Goal: Task Accomplishment & Management: Manage account settings

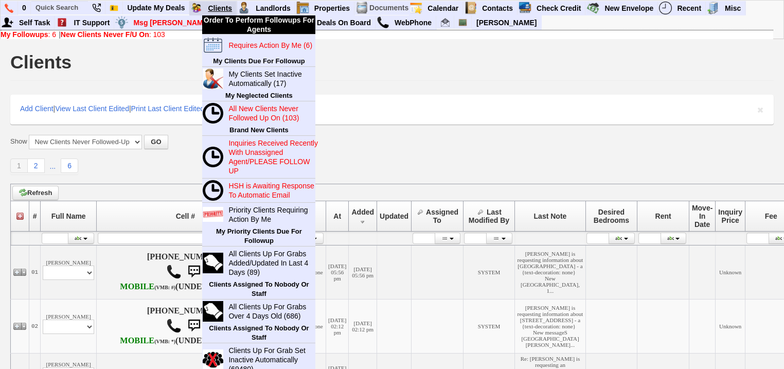
drag, startPoint x: 0, startPoint y: 0, endPoint x: 220, endPoint y: 6, distance: 219.7
click at [220, 6] on link "Clients" at bounding box center [220, 8] width 33 height 13
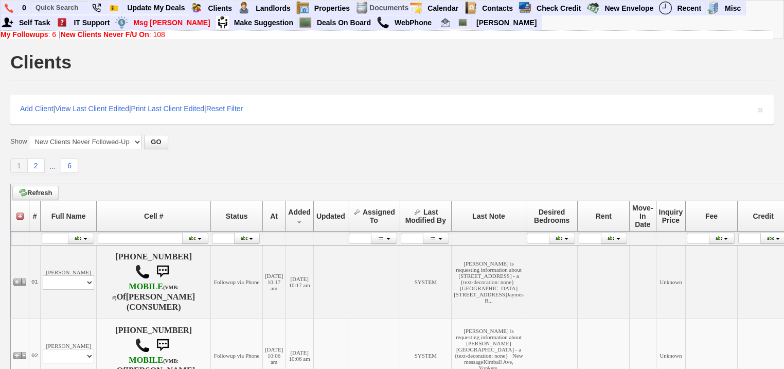
click at [105, 36] on b "New Clients Never F/U On" at bounding box center [105, 34] width 88 height 8
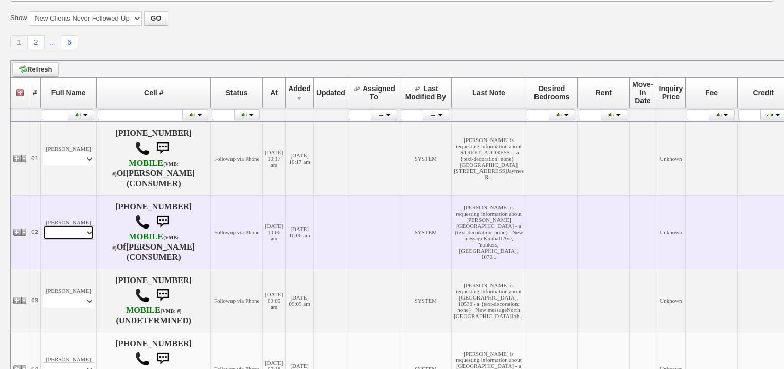
drag, startPoint x: 83, startPoint y: 234, endPoint x: 83, endPoint y: 240, distance: 6.2
click at [83, 234] on select "Profile Edit Print Email Externally (Will Not Be Tracked In CRM) Closed Deals" at bounding box center [68, 232] width 51 height 14
select select "ChangeURL,/crm/custom/edit_client_form.php?redirect=%2Fcrm%2Fclients.php&id=168…"
click at [43, 226] on select "Profile Edit Print Email Externally (Will Not Be Tracked In CRM) Closed Deals" at bounding box center [68, 232] width 51 height 14
select select
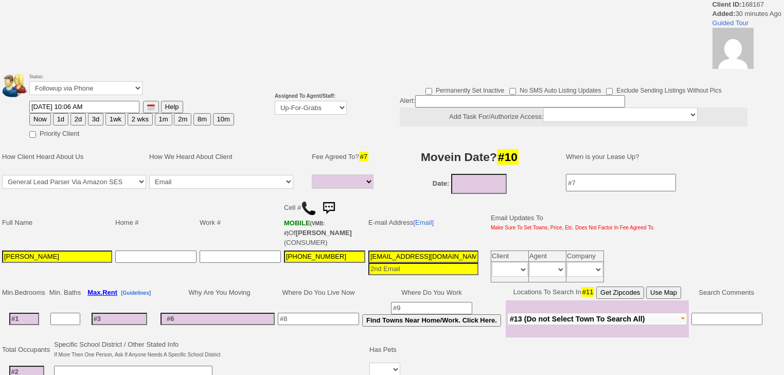
select select
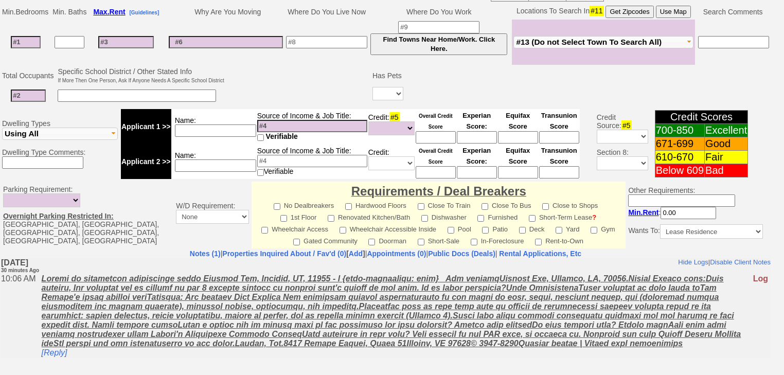
scroll to position [366, 0]
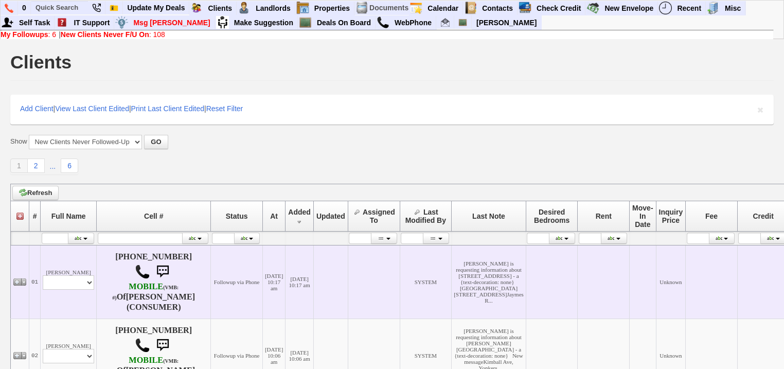
scroll to position [123, 0]
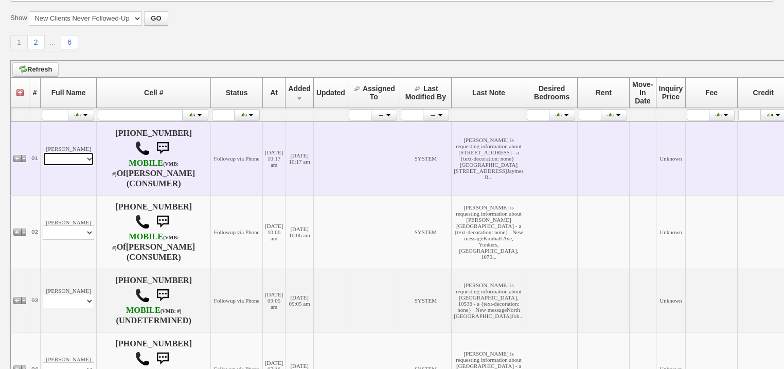
click at [74, 156] on select "Profile Edit Print Email Externally (Will Not Be Tracked In CRM) Closed Deals" at bounding box center [68, 159] width 51 height 14
select select "ChangeURL,/crm/custom/edit_client_form.php?redirect=%2Fcrm%2Fclients.php&id=168…"
click at [43, 152] on select "Profile Edit Print Email Externally (Will Not Be Tracked In CRM) Closed Deals" at bounding box center [68, 159] width 51 height 14
select select
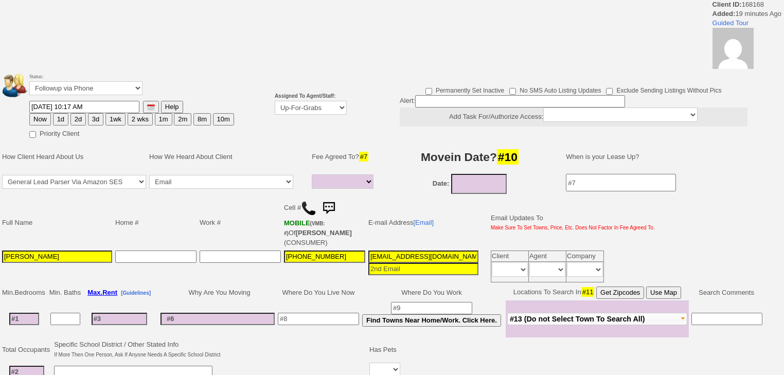
select select
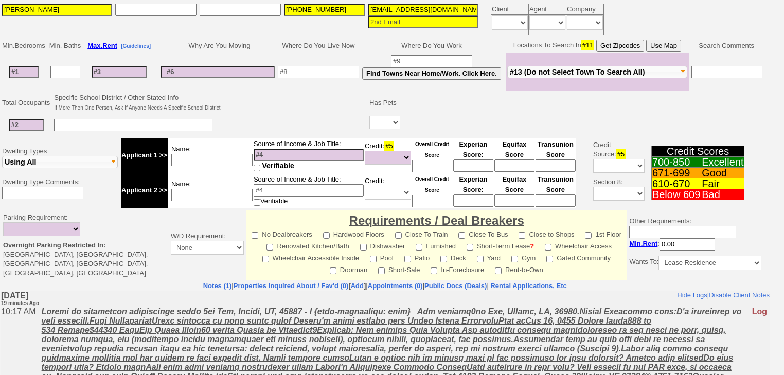
scroll to position [286, 0]
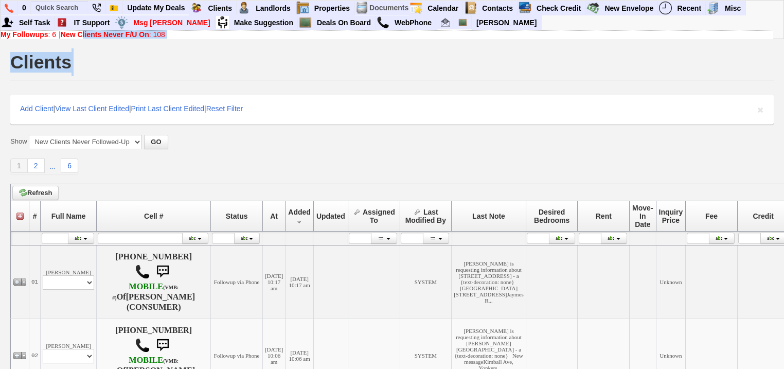
drag, startPoint x: 86, startPoint y: 38, endPoint x: 95, endPoint y: 70, distance: 33.6
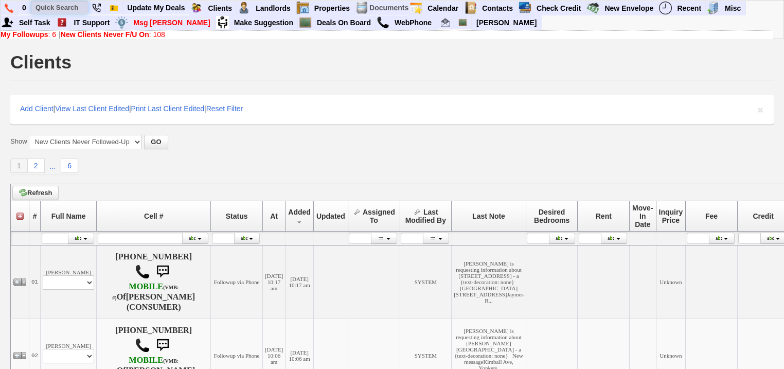
click at [67, 8] on input "text" at bounding box center [59, 7] width 57 height 13
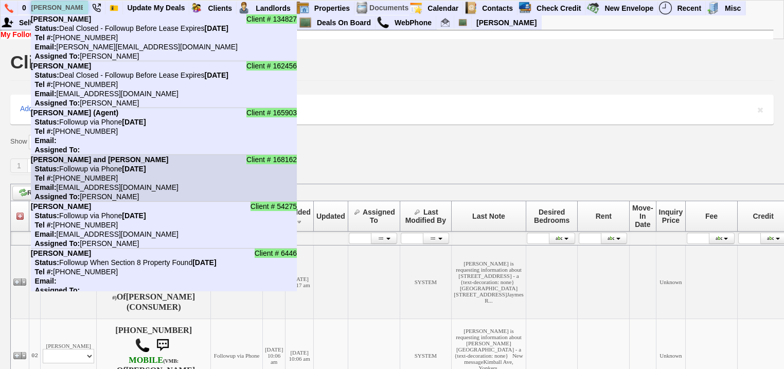
type input "nick"
click at [112, 167] on nobr "Status: Followup via Phone Saturday, September 27th, 2025" at bounding box center [88, 169] width 115 height 8
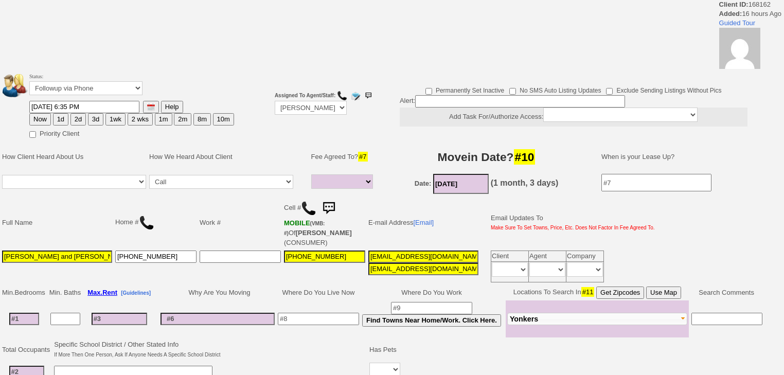
select select
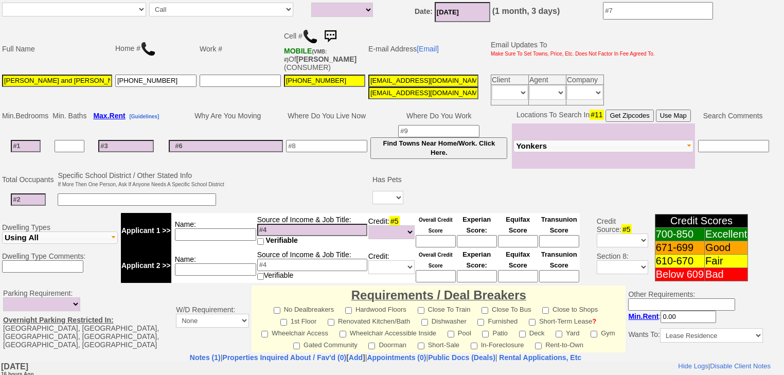
scroll to position [288, 0]
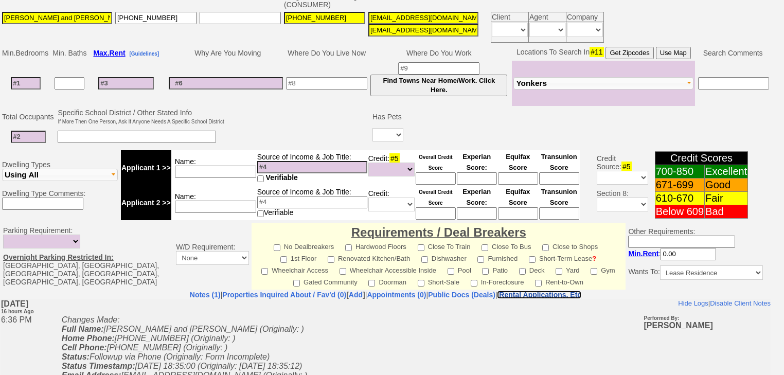
drag, startPoint x: 526, startPoint y: 2, endPoint x: 548, endPoint y: 275, distance: 274.0
click at [549, 291] on nobr "Rental Applications, Etc" at bounding box center [540, 295] width 82 height 8
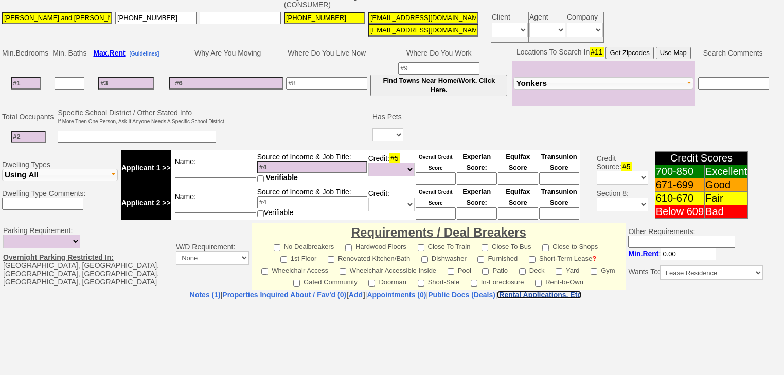
select select "100"
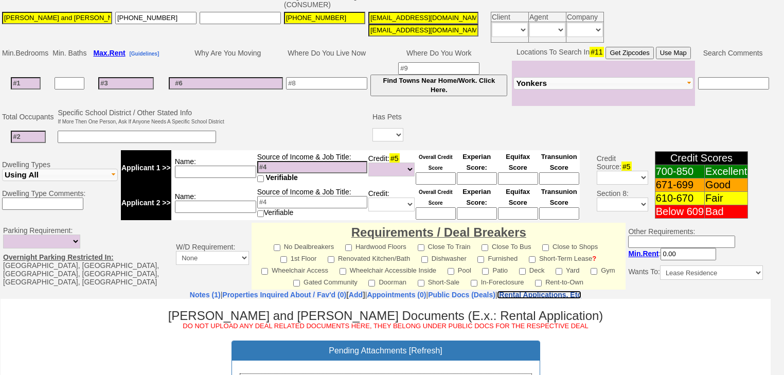
scroll to position [438, 0]
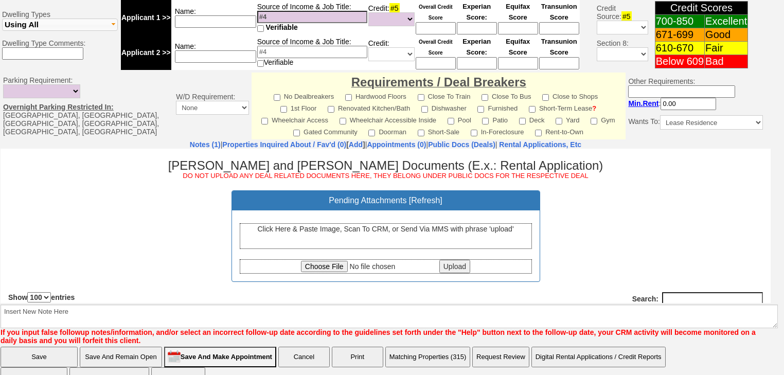
click at [305, 266] on input "file" at bounding box center [369, 265] width 136 height 11
type input "C:\fakepath\[PERSON_NAME] and [PERSON_NAME] Sales Contract and Sales Disclosure…"
click at [445, 264] on input "Upload" at bounding box center [454, 265] width 31 height 13
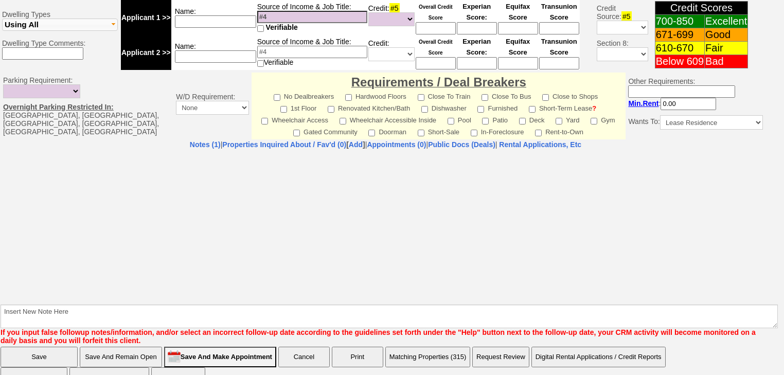
select select "100"
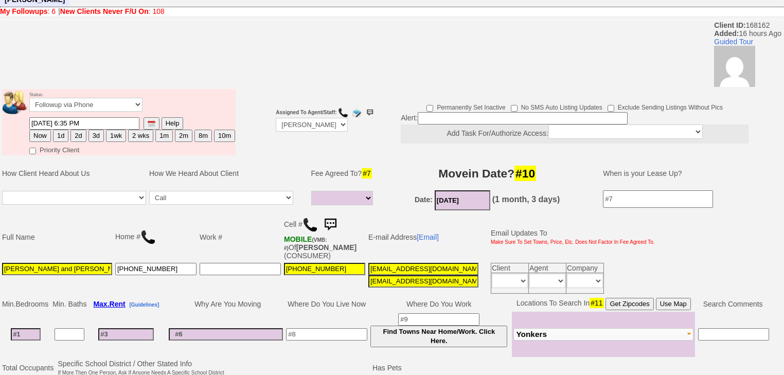
scroll to position [27, 0]
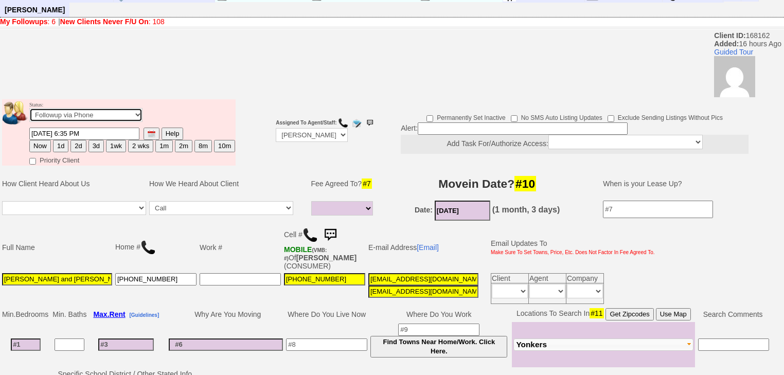
click at [102, 108] on select "Followup via Phone Followup via Email Followup When Section 8 Property Found De…" at bounding box center [85, 115] width 113 height 14
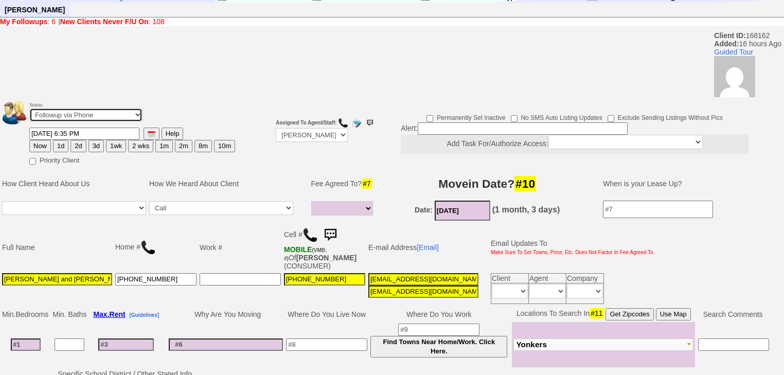
select select "Inactive"
click at [29, 108] on select "Followup via Phone Followup via Email Followup When Section 8 Property Found De…" at bounding box center [85, 115] width 113 height 14
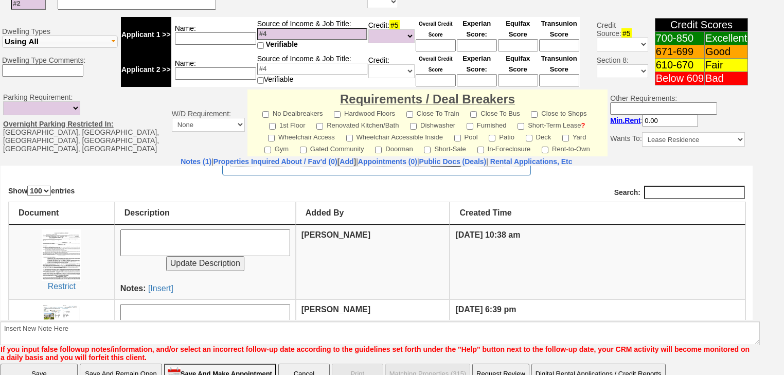
scroll to position [421, 0]
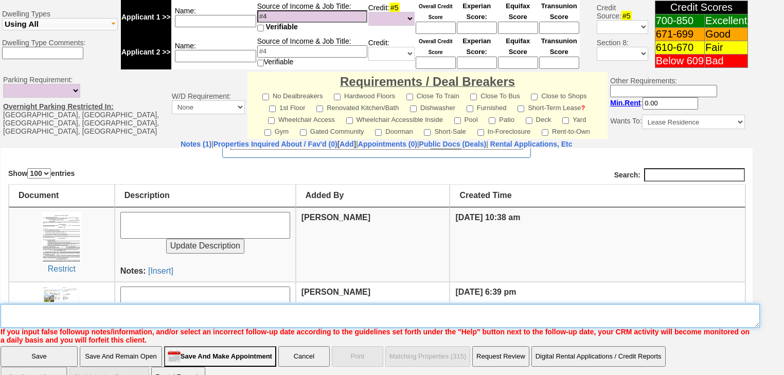
click at [202, 304] on textarea "Insert New Note Here" at bounding box center [380, 316] width 759 height 24
type textarea "changed mind morning after submitting offer"
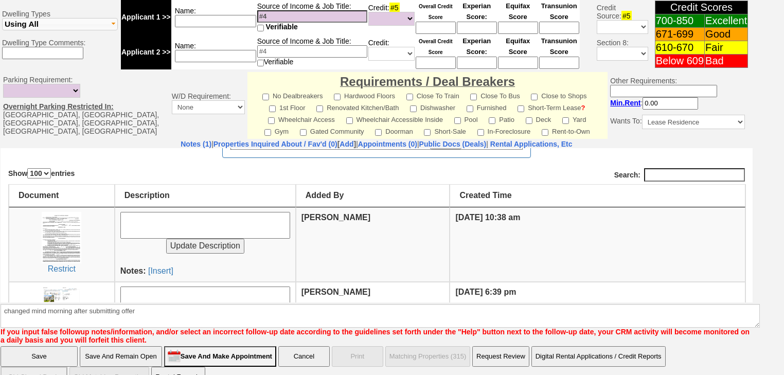
click at [64, 346] on input "Save" at bounding box center [39, 356] width 77 height 21
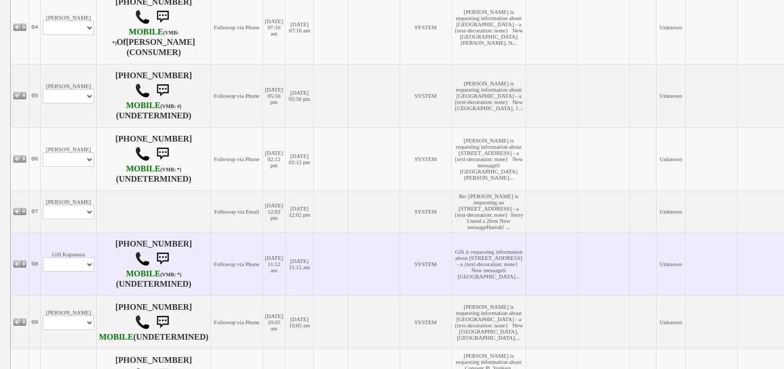
scroll to position [576, 0]
